Goal: Information Seeking & Learning: Learn about a topic

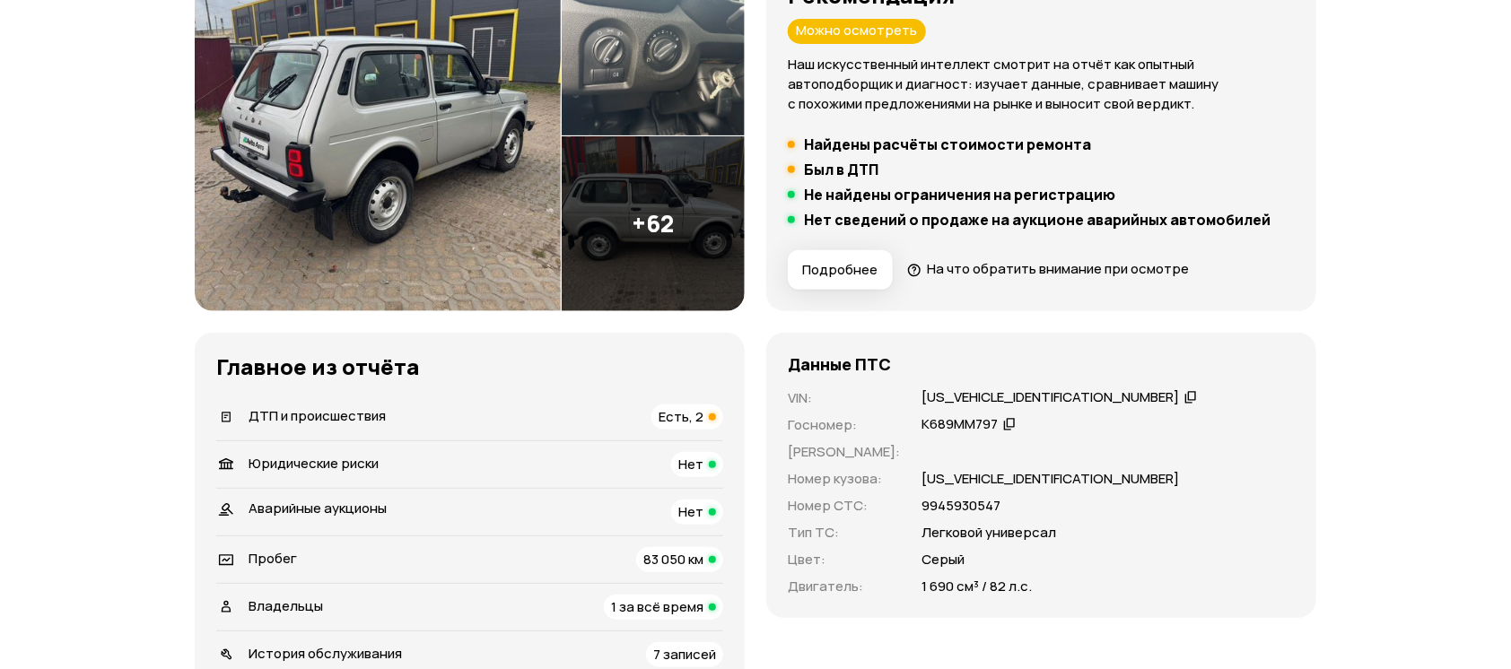
scroll to position [359, 0]
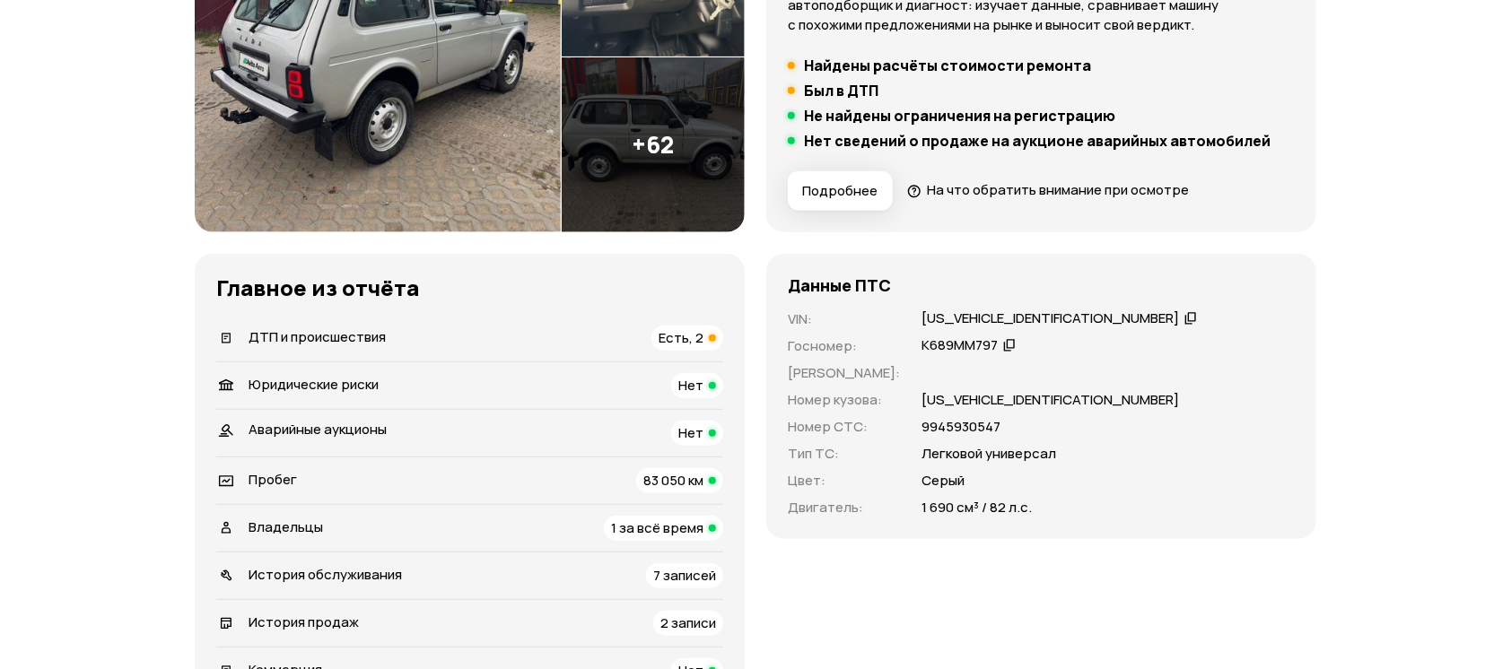
click at [385, 346] on div "ДТП и происшествия" at bounding box center [301, 338] width 182 height 20
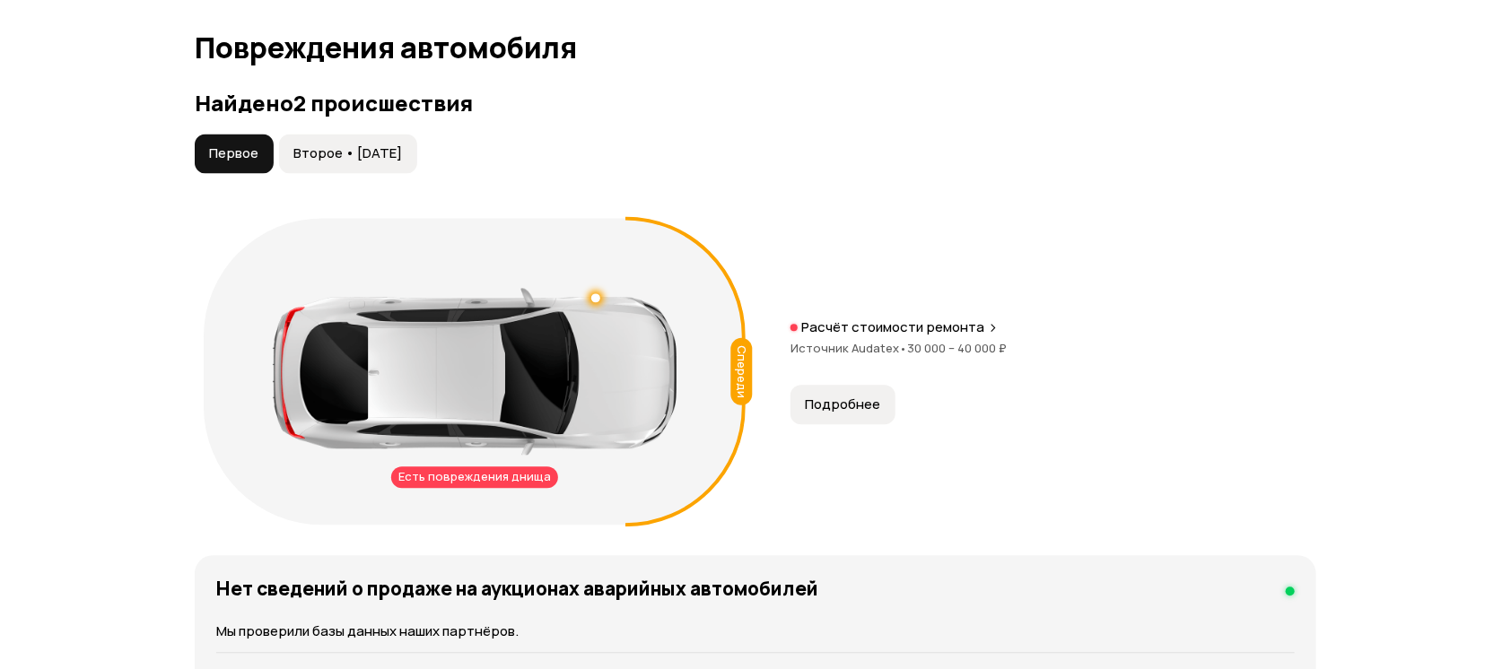
scroll to position [1857, 0]
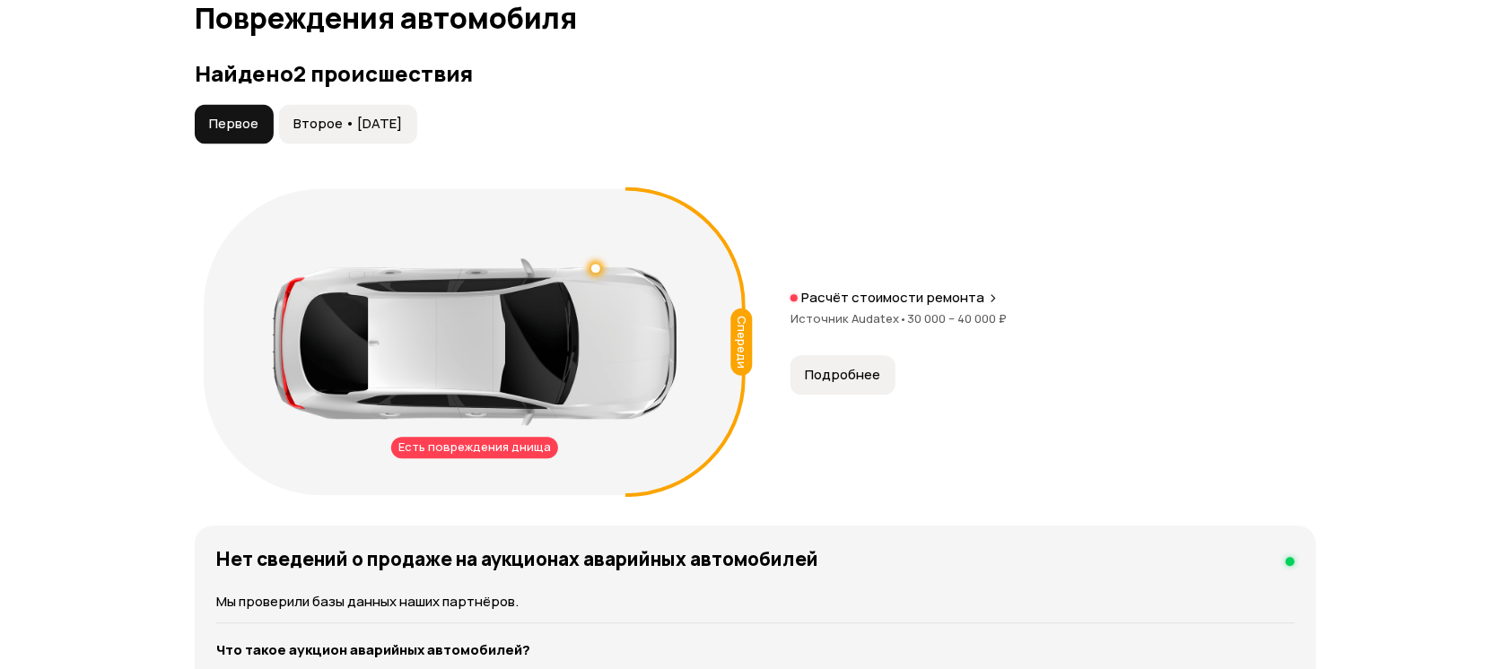
click at [346, 109] on button "Второе • [DATE]" at bounding box center [348, 123] width 138 height 39
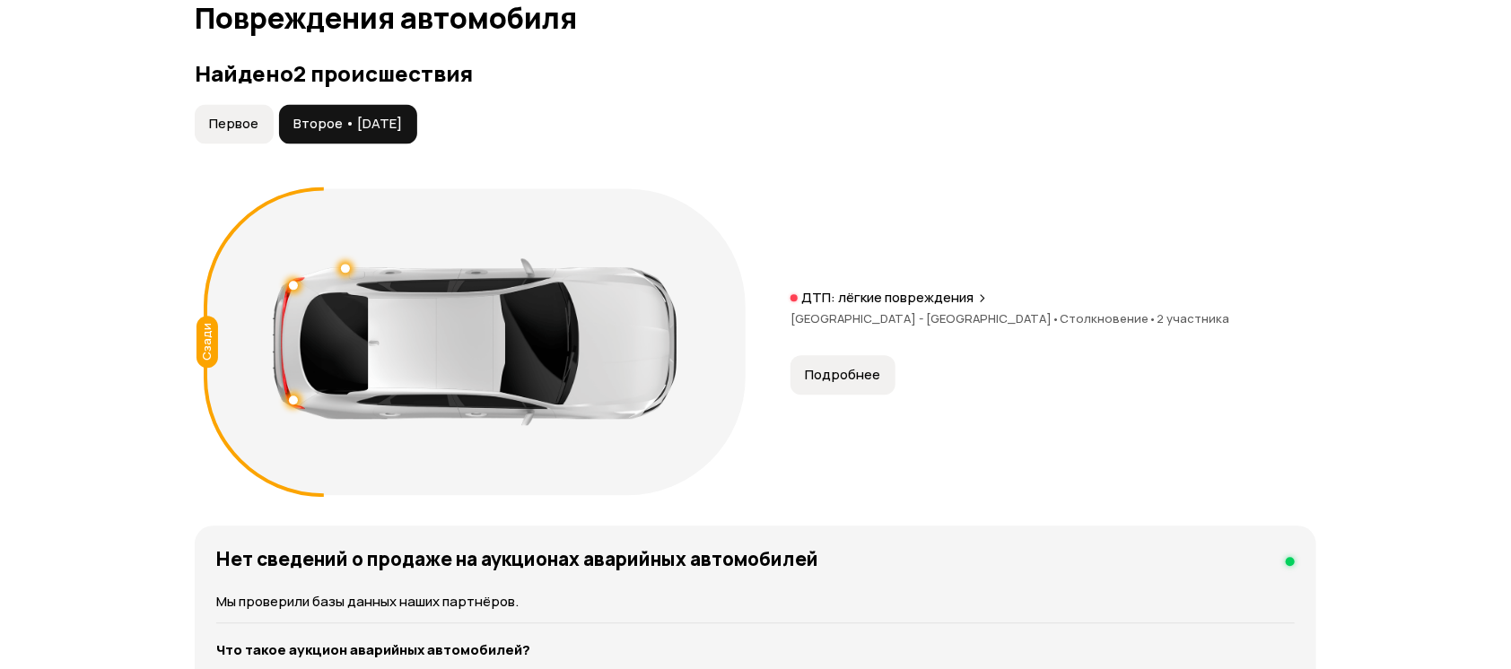
click at [221, 118] on span "Первое" at bounding box center [233, 124] width 49 height 18
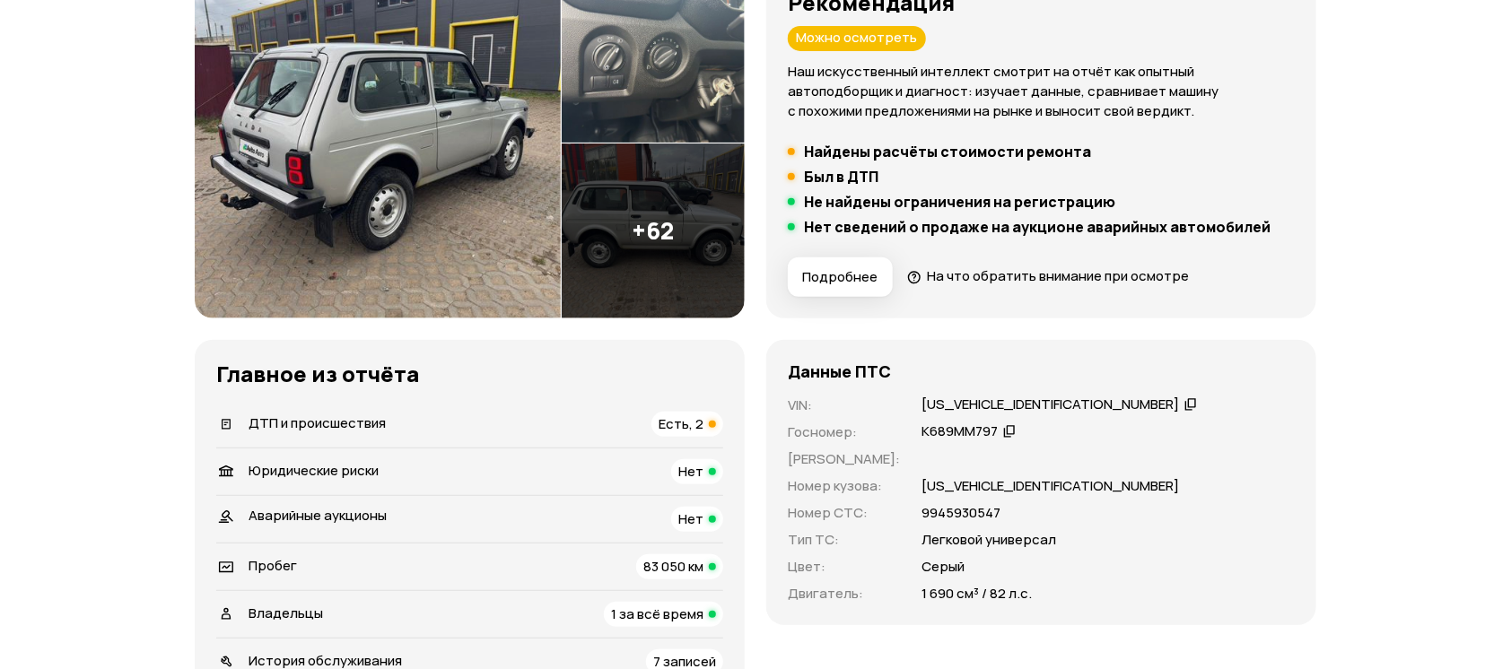
scroll to position [63, 0]
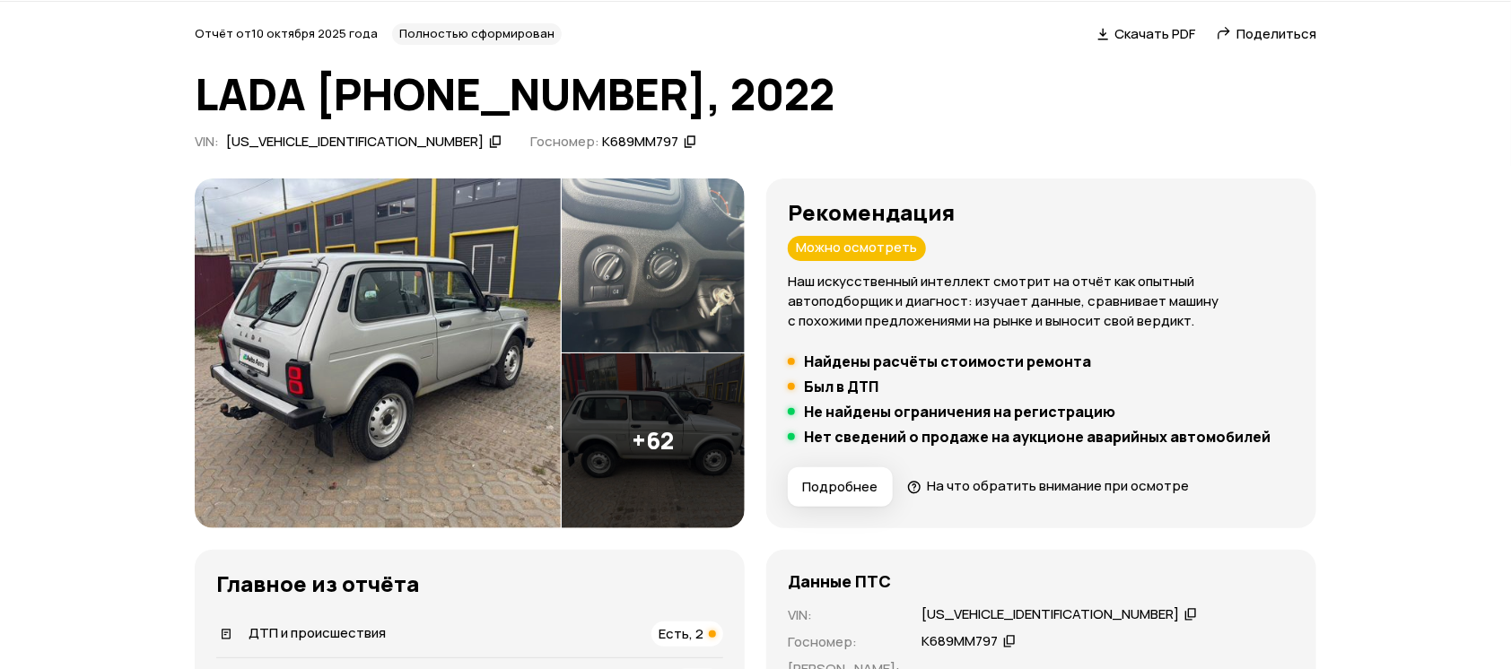
click at [432, 312] on img at bounding box center [378, 354] width 366 height 350
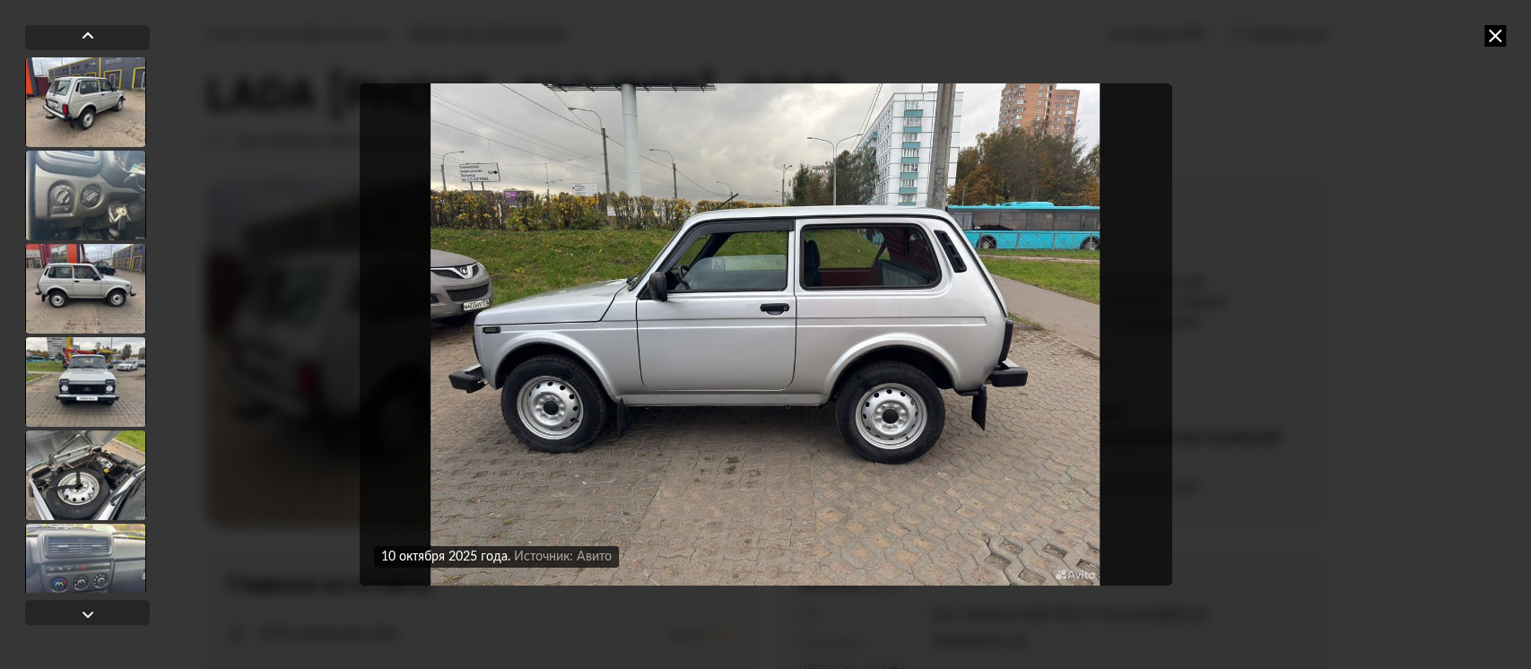
click at [976, 365] on img "Go to Slide 11" at bounding box center [766, 334] width 812 height 502
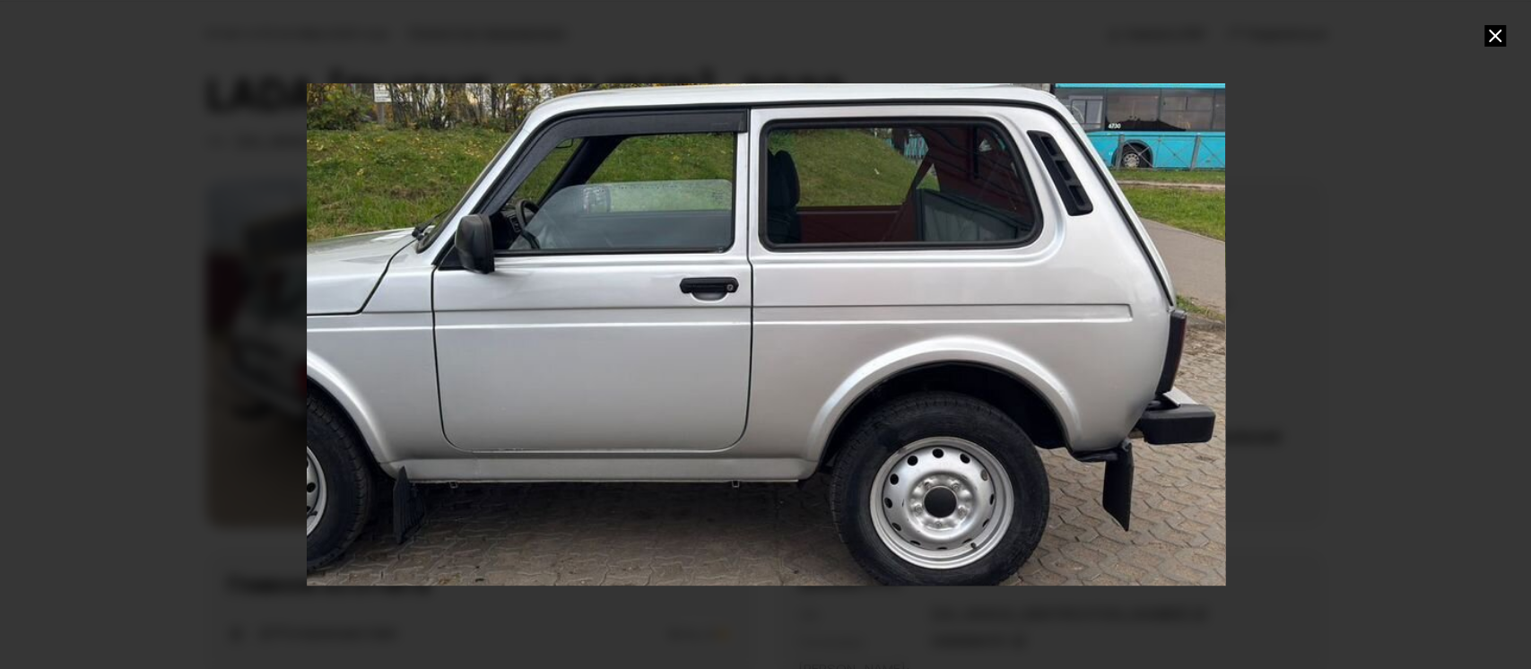
drag, startPoint x: 975, startPoint y: 365, endPoint x: 899, endPoint y: 370, distance: 76.4
click at [899, 370] on div "Go to Slide 11" at bounding box center [689, 340] width 1837 height 1004
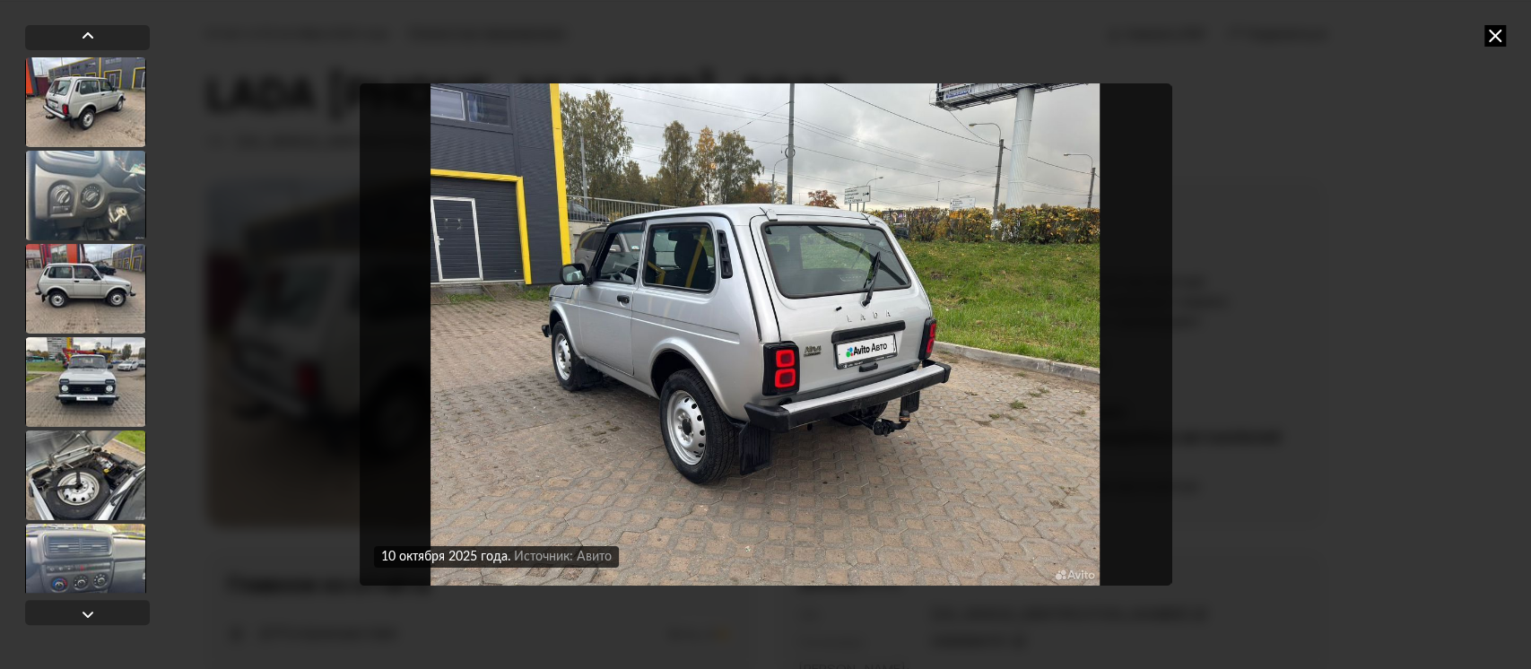
click at [769, 418] on img "Go to Slide 12" at bounding box center [766, 334] width 812 height 502
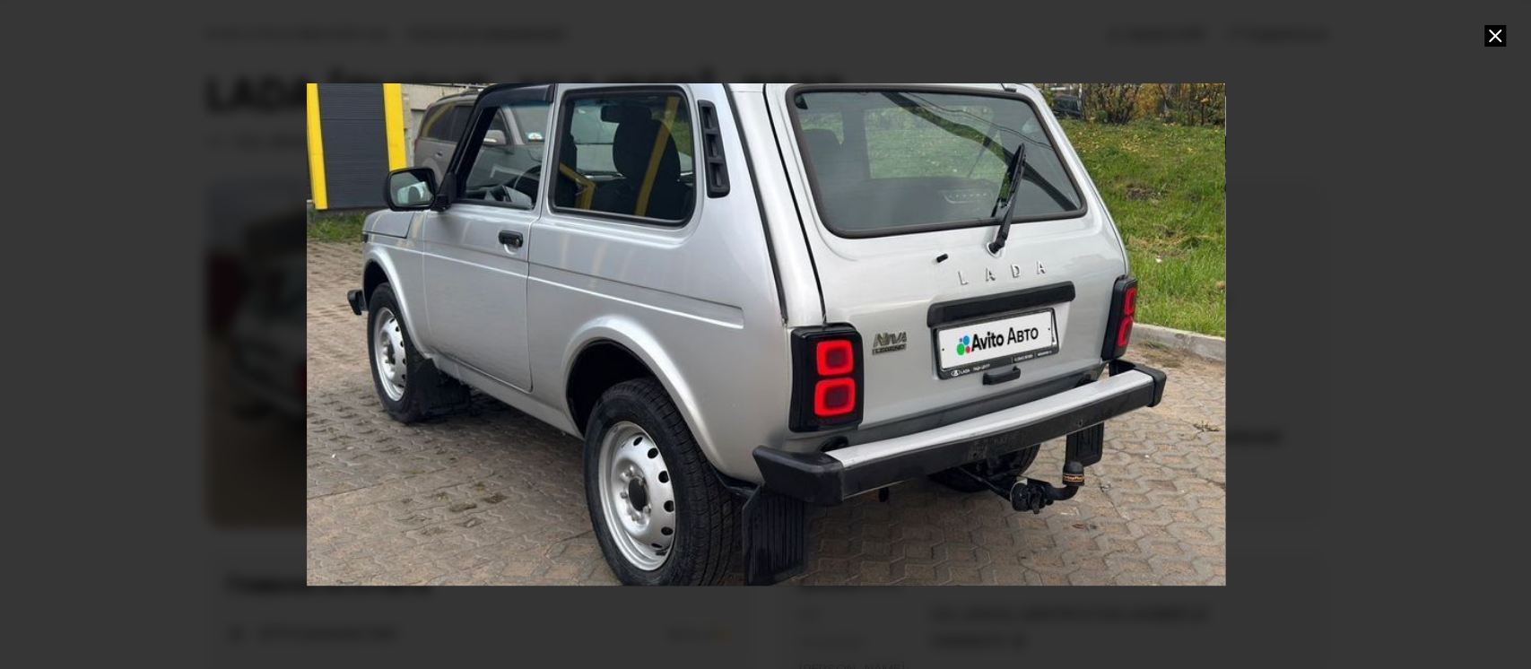
drag, startPoint x: 703, startPoint y: 374, endPoint x: 732, endPoint y: 349, distance: 38.1
click at [732, 349] on div "Go to Slide 12" at bounding box center [794, 310] width 1837 height 1004
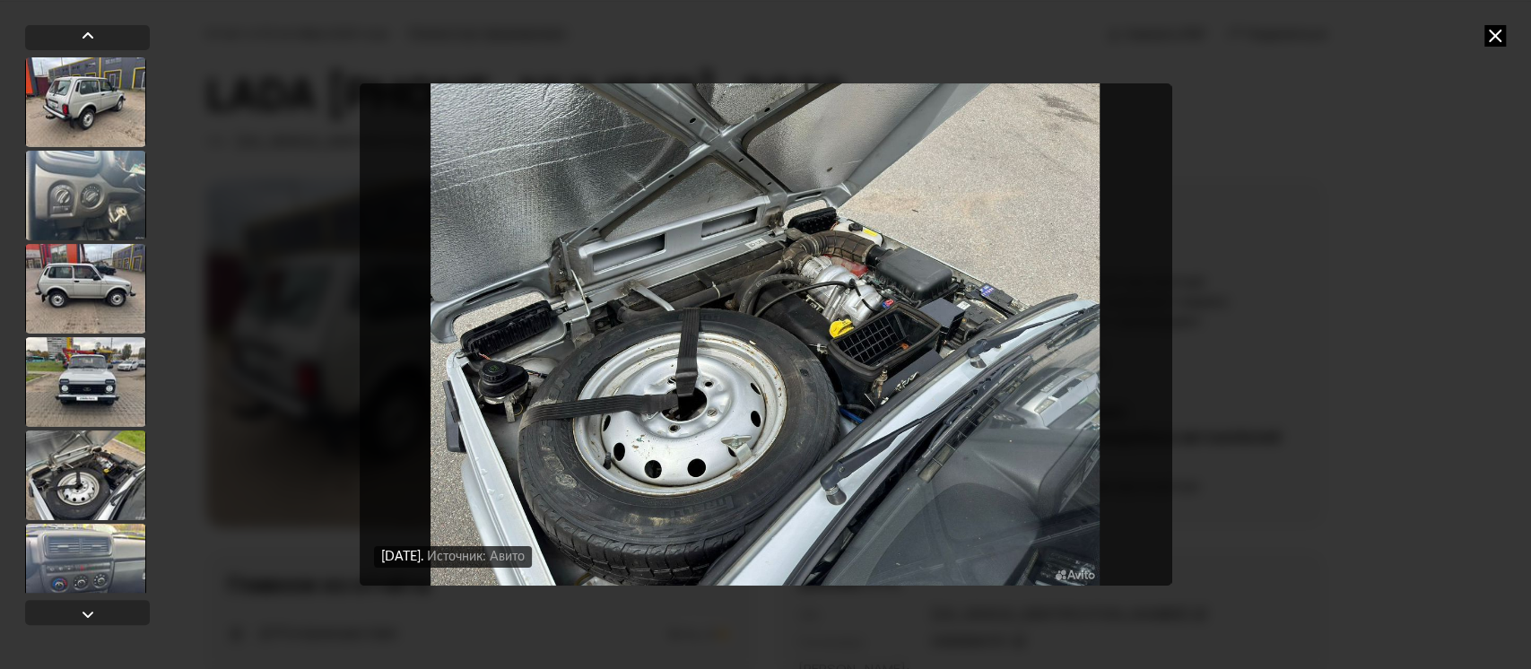
click at [1486, 47] on div "[DATE] Источник: Авито [DATE] Источник: Авито [DATE] Источник: Авито [DATE] Ист…" at bounding box center [765, 334] width 1531 height 669
click at [1487, 39] on icon at bounding box center [1496, 36] width 22 height 22
